Goal: Communication & Community: Answer question/provide support

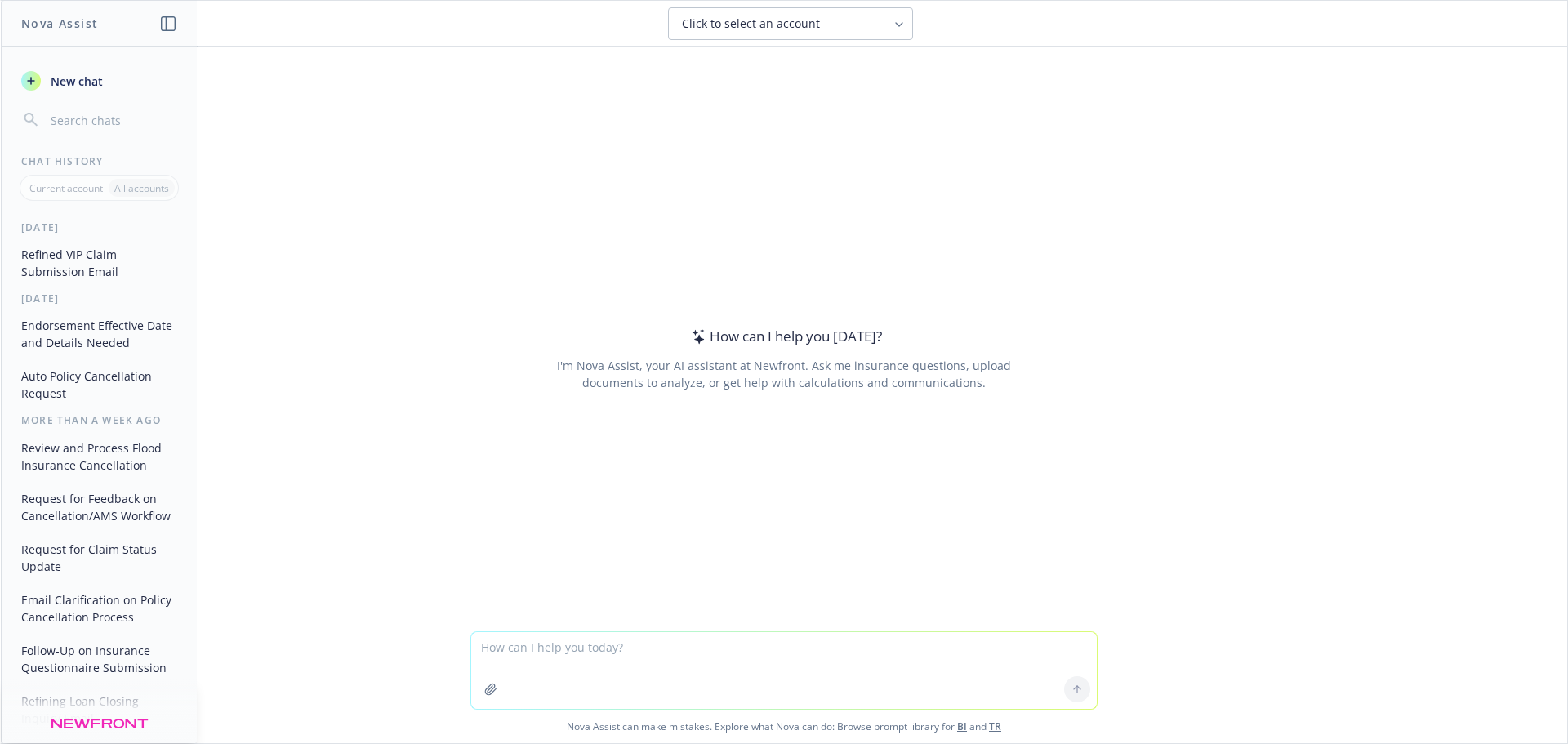
click at [647, 646] on textarea at bounding box center [784, 671] width 625 height 77
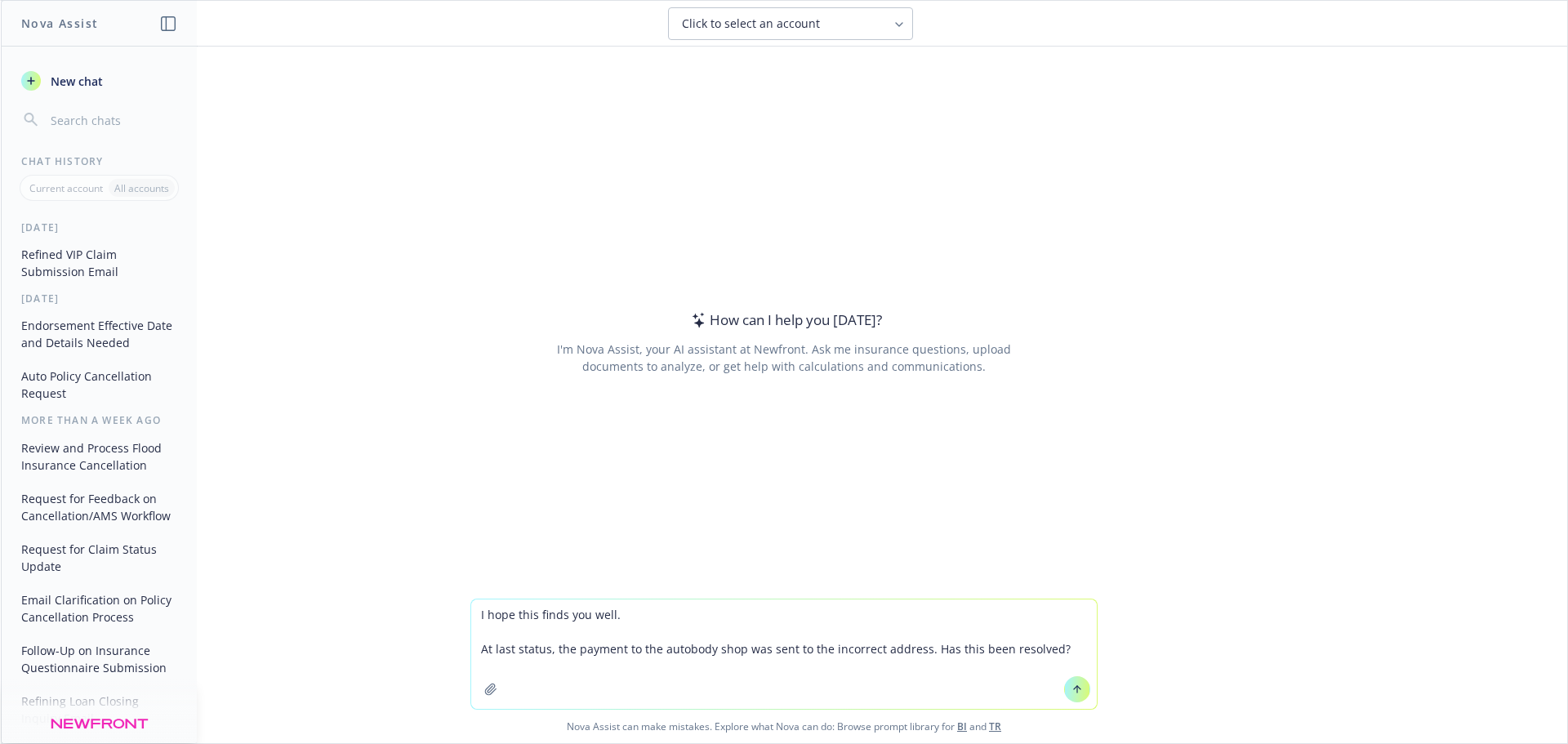
type textarea "I hope this finds you well. At last status, the payment to the autobody shop wa…"
click at [1075, 685] on icon at bounding box center [1077, 689] width 11 height 11
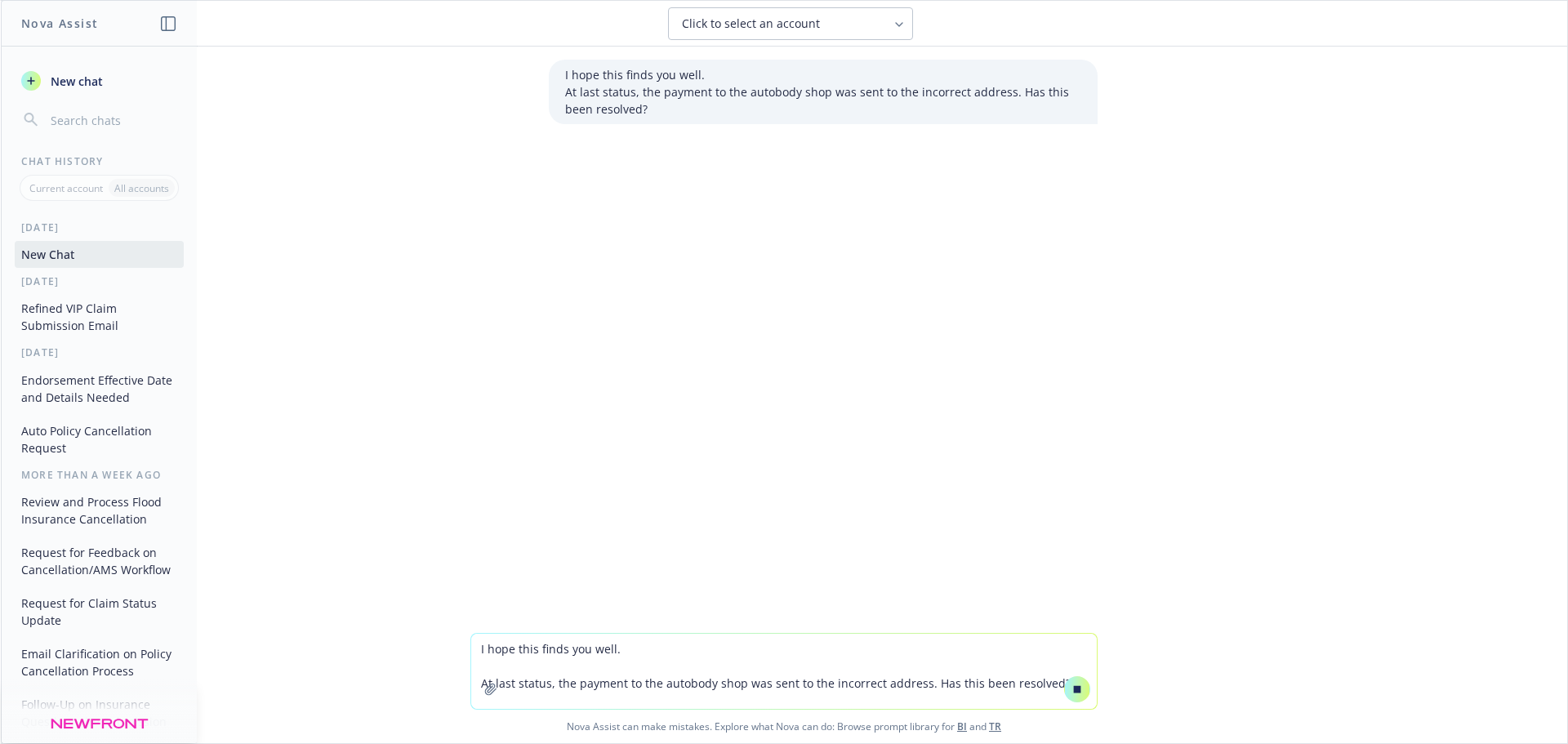
click at [896, 25] on icon at bounding box center [899, 24] width 13 height 13
click at [655, 649] on textarea "I hope this finds you well. At last status, the payment to the autobody shop wa…" at bounding box center [784, 671] width 625 height 75
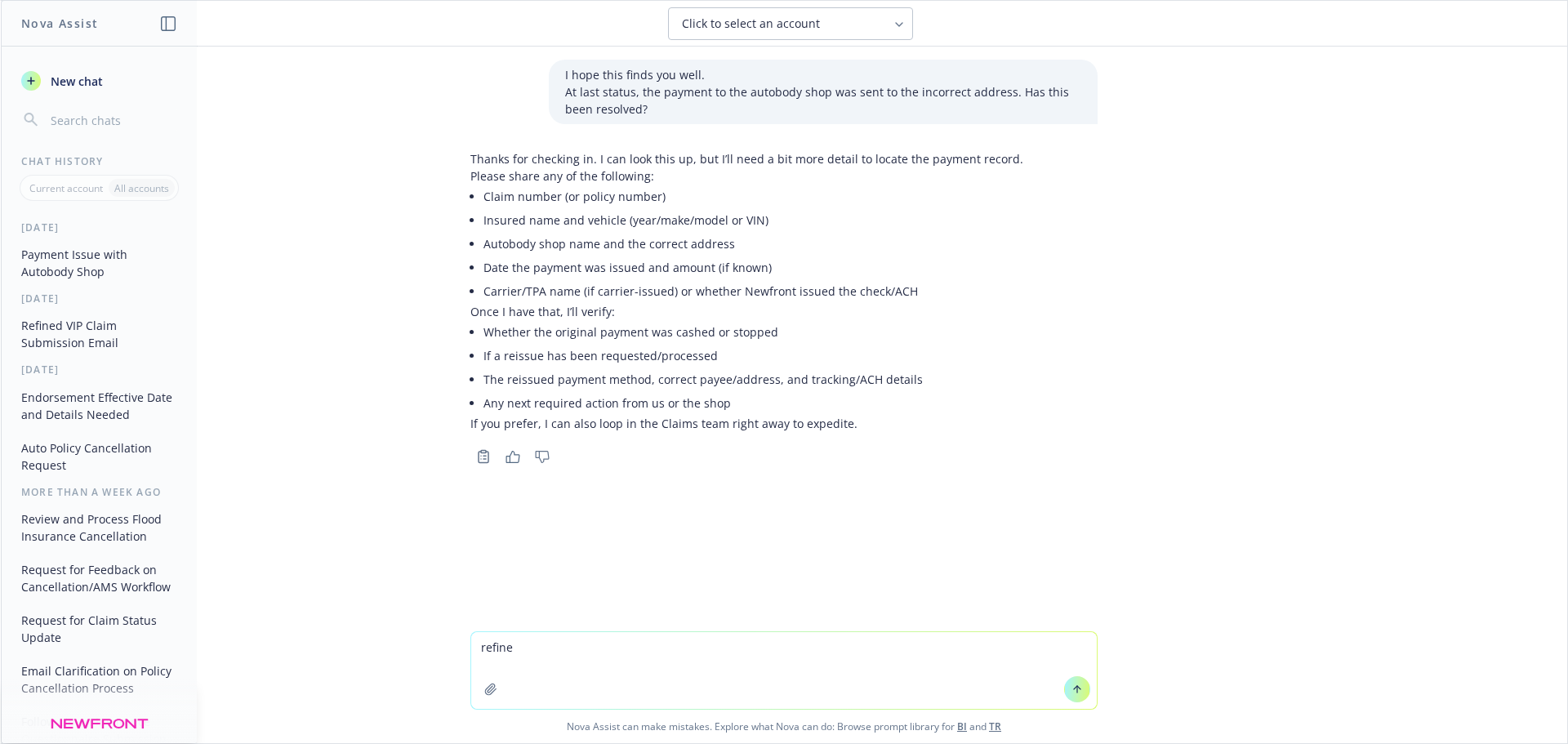
type textarea "refine"
click at [1067, 697] on button at bounding box center [1077, 689] width 26 height 26
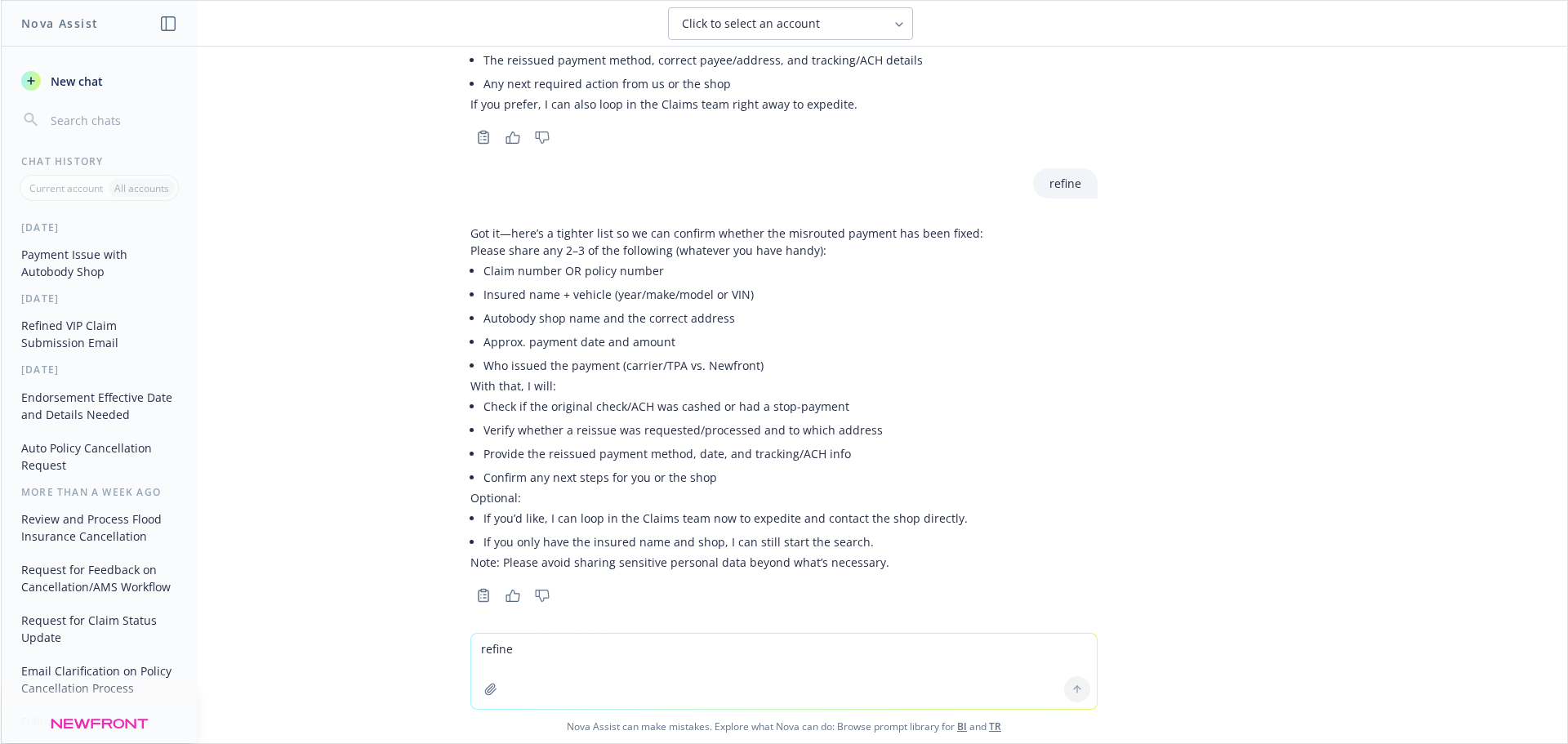
scroll to position [332, 0]
